Goal: Task Accomplishment & Management: Manage account settings

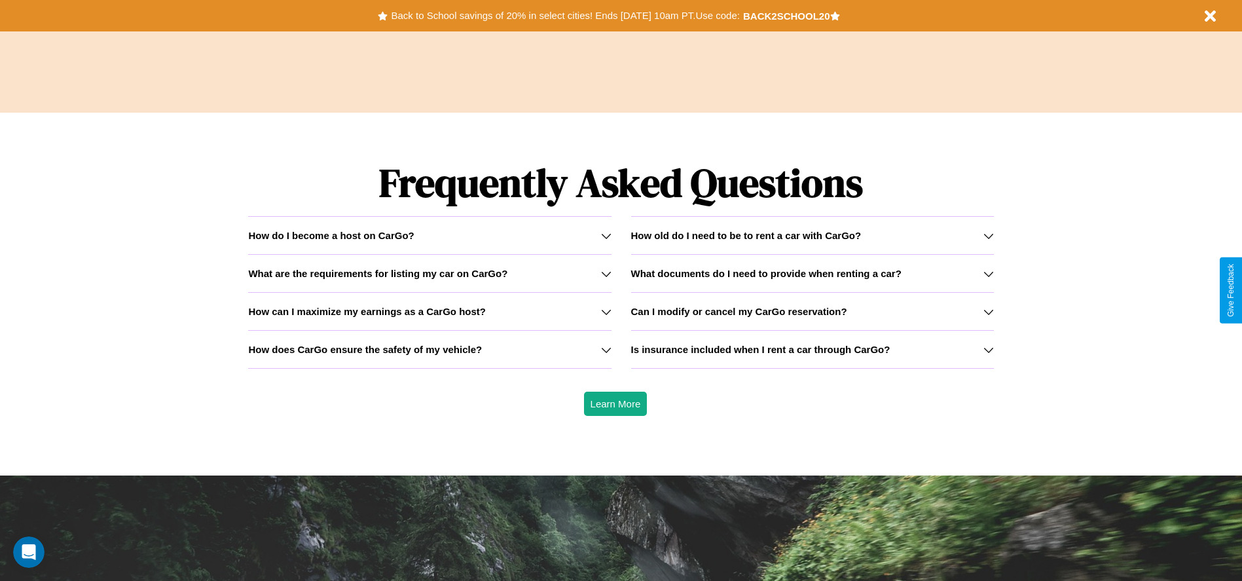
scroll to position [1878, 0]
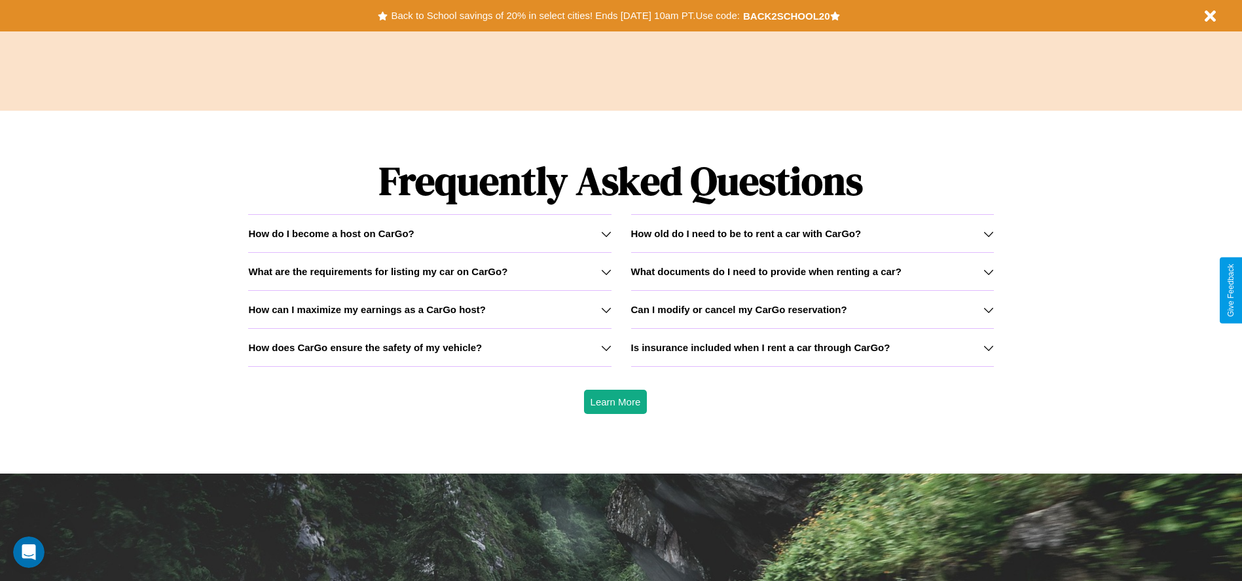
click at [812, 309] on h3 "Can I modify or cancel my CarGo reservation?" at bounding box center [739, 309] width 216 height 11
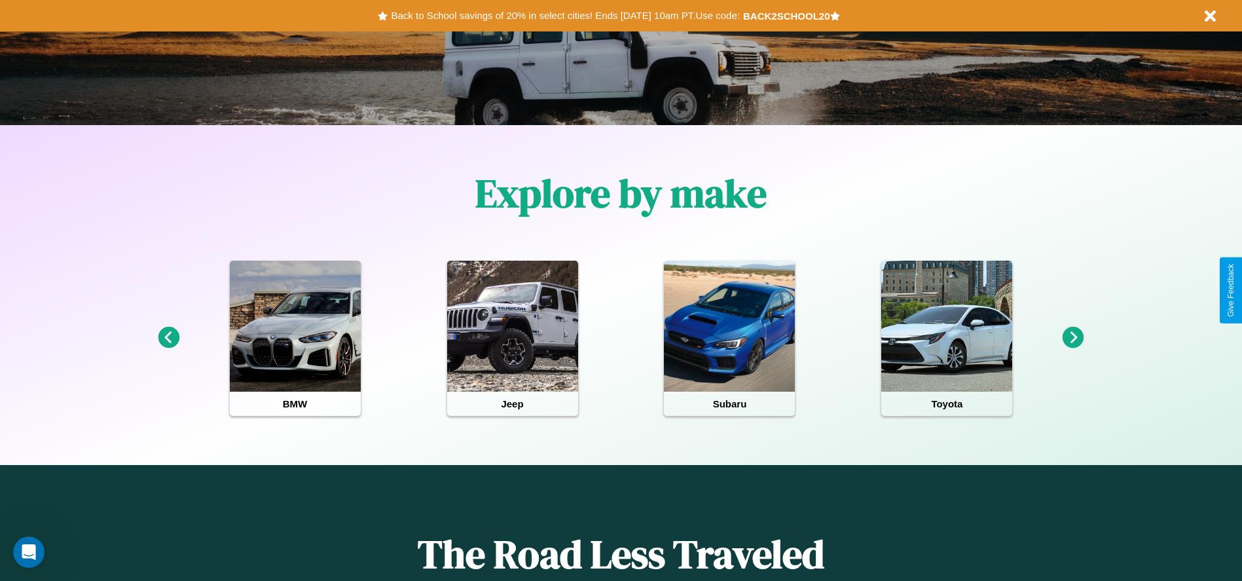
scroll to position [0, 0]
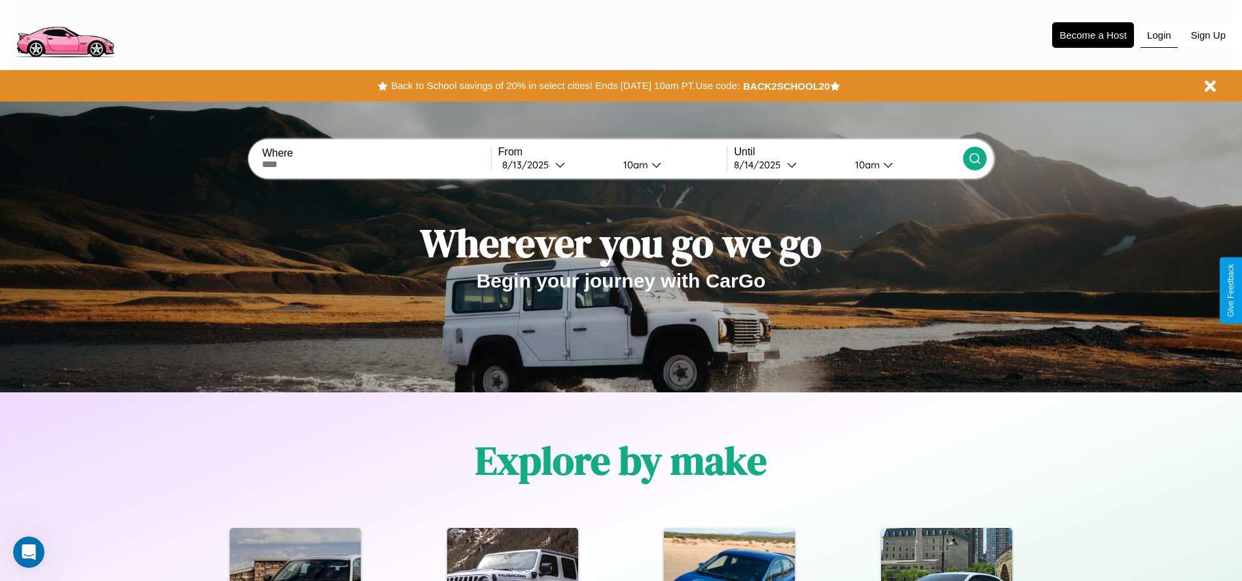
click at [1159, 35] on button "Login" at bounding box center [1158, 35] width 37 height 25
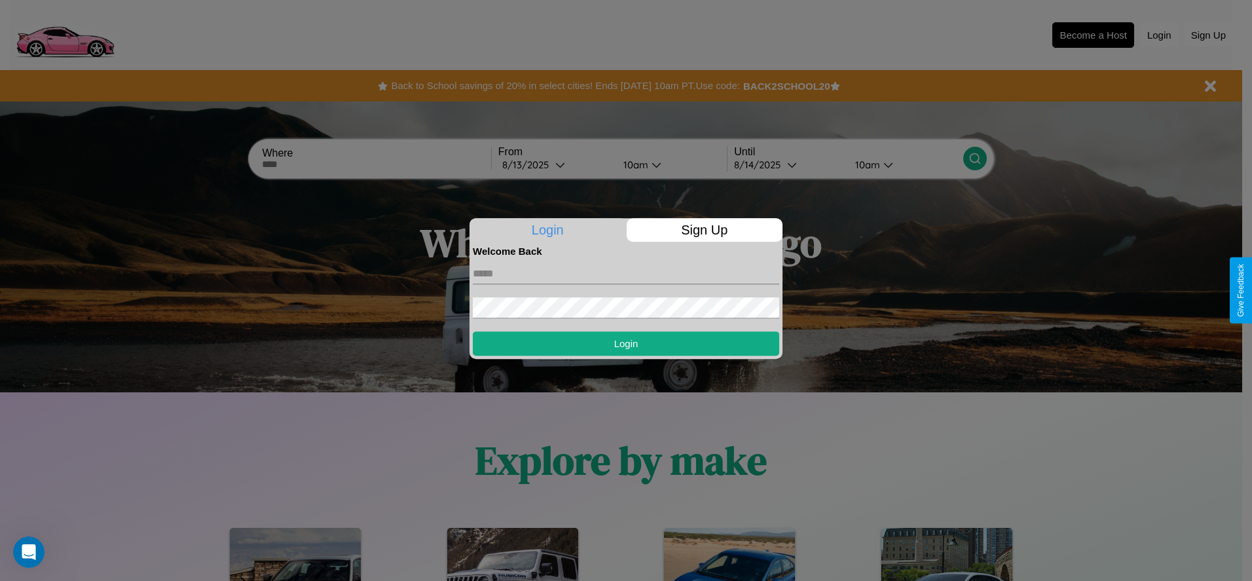
click at [626, 273] on input "text" at bounding box center [626, 273] width 306 height 21
type input "**********"
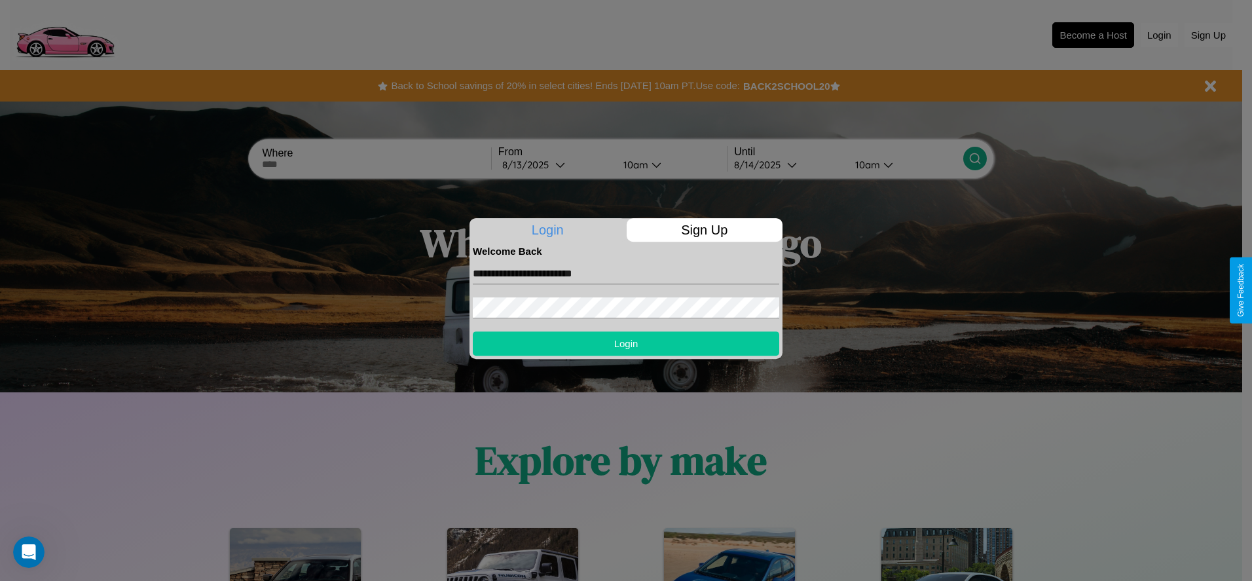
click at [626, 343] on button "Login" at bounding box center [626, 343] width 306 height 24
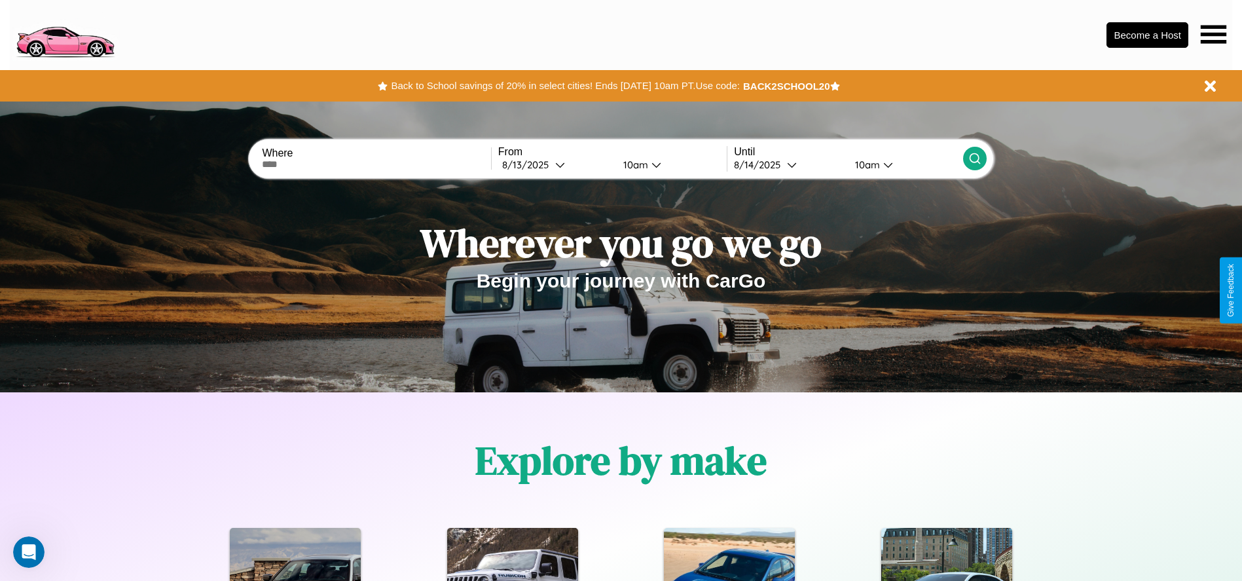
click at [1213, 34] on icon at bounding box center [1214, 34] width 26 height 18
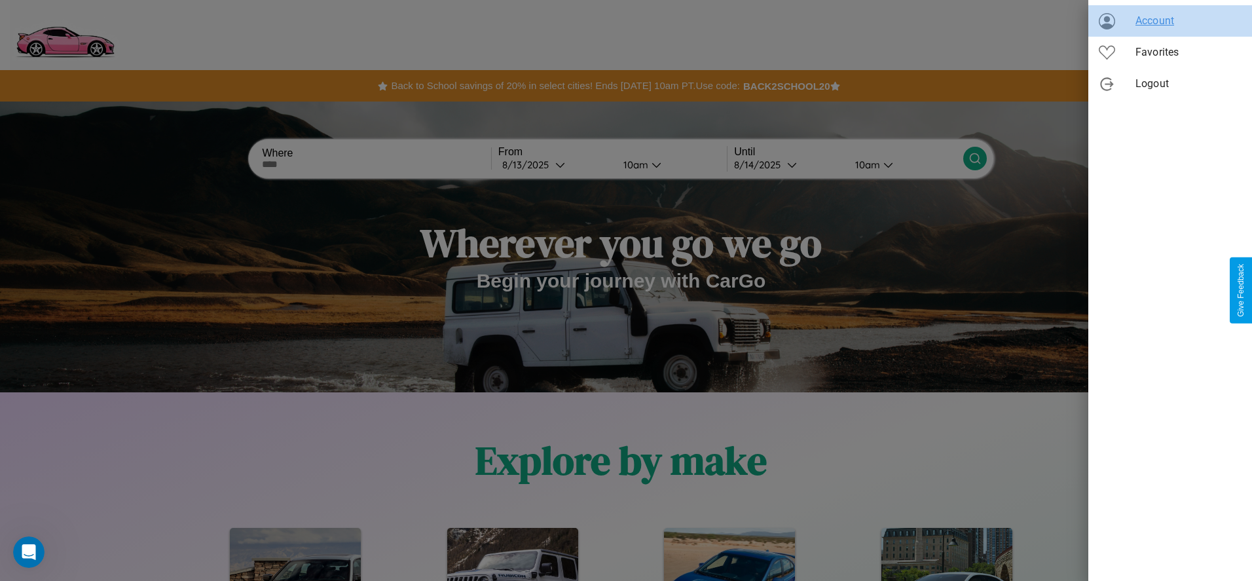
click at [1170, 21] on span "Account" at bounding box center [1188, 21] width 106 height 16
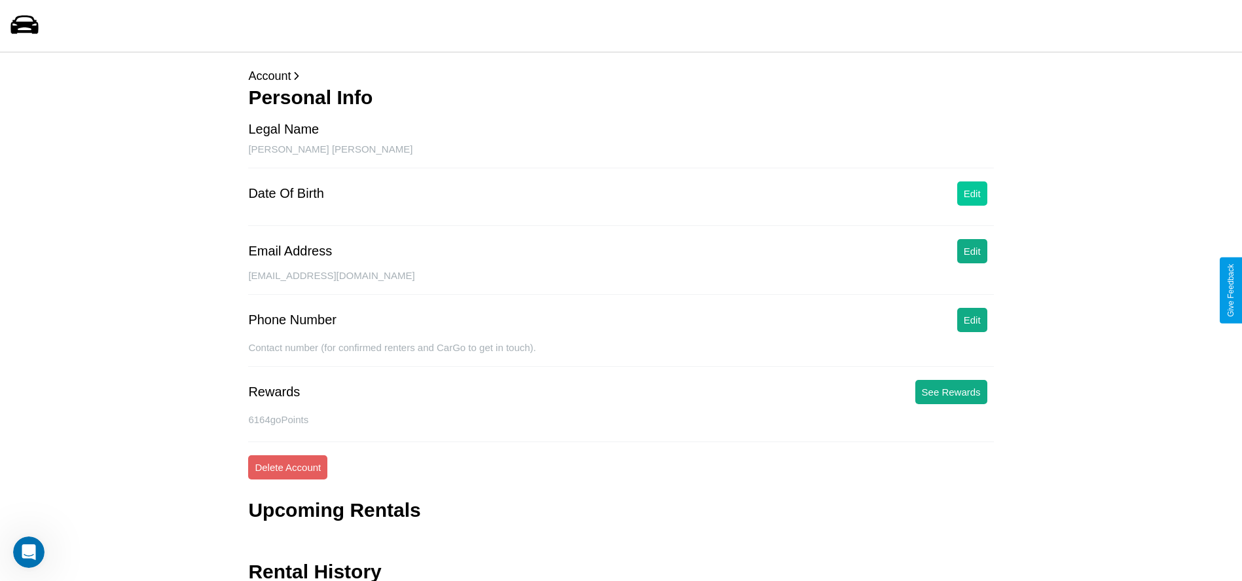
click at [971, 193] on button "Edit" at bounding box center [972, 193] width 30 height 24
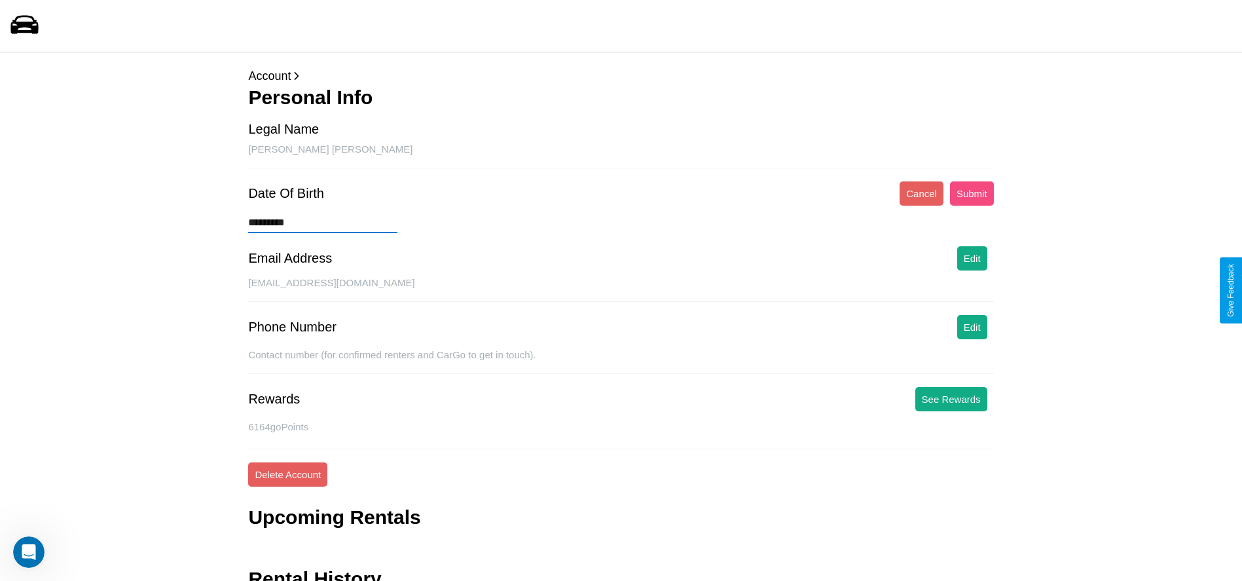
type input "*********"
click at [971, 193] on button "Submit" at bounding box center [972, 193] width 44 height 24
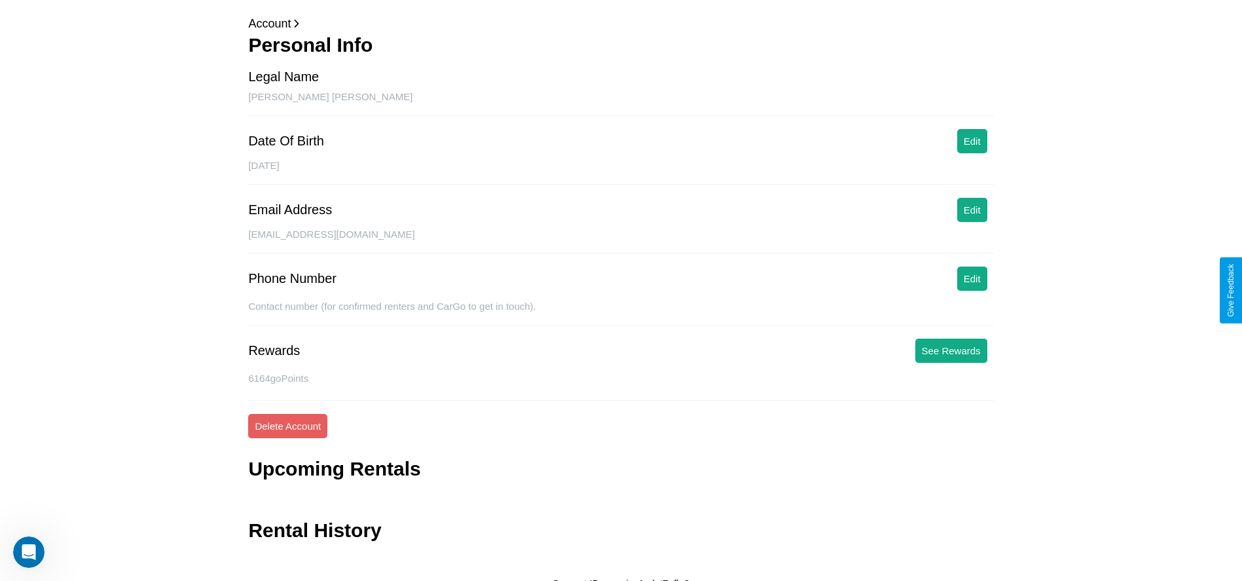
scroll to position [63, 0]
